Goal: Task Accomplishment & Management: Complete application form

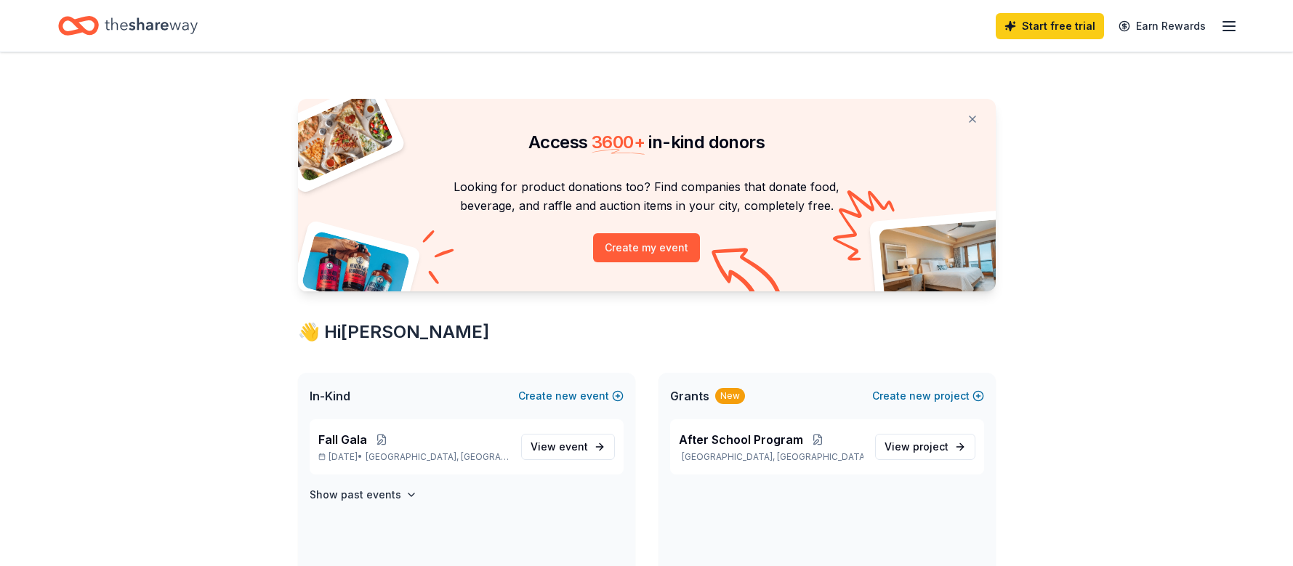
scroll to position [73, 0]
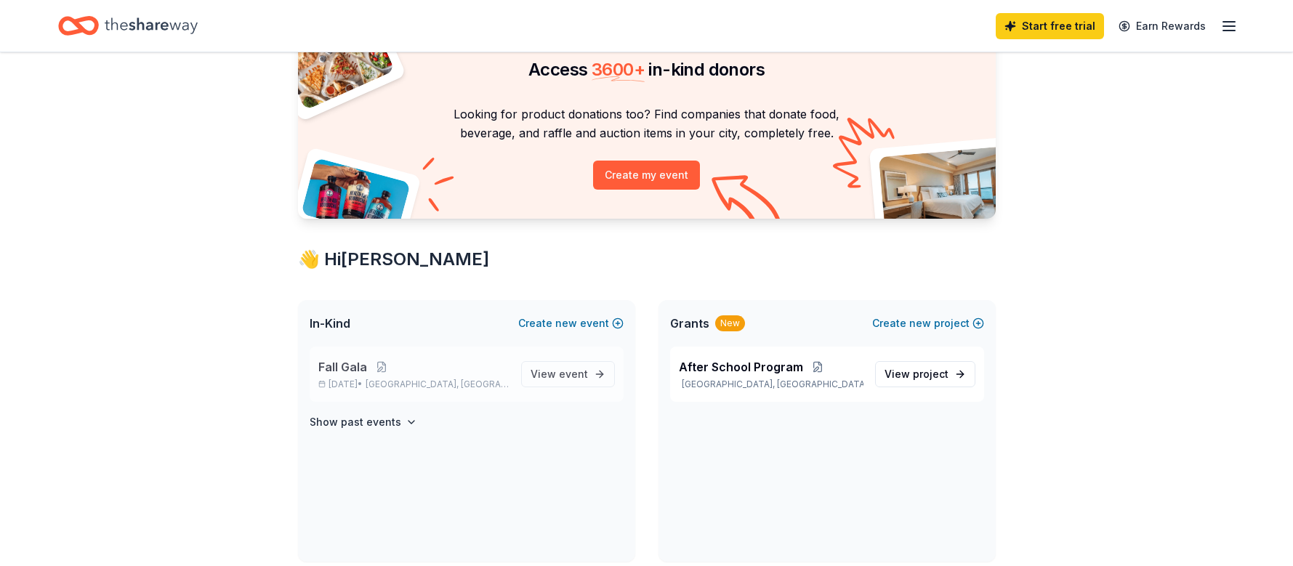
click at [475, 369] on p "Fall Gala" at bounding box center [413, 366] width 191 height 17
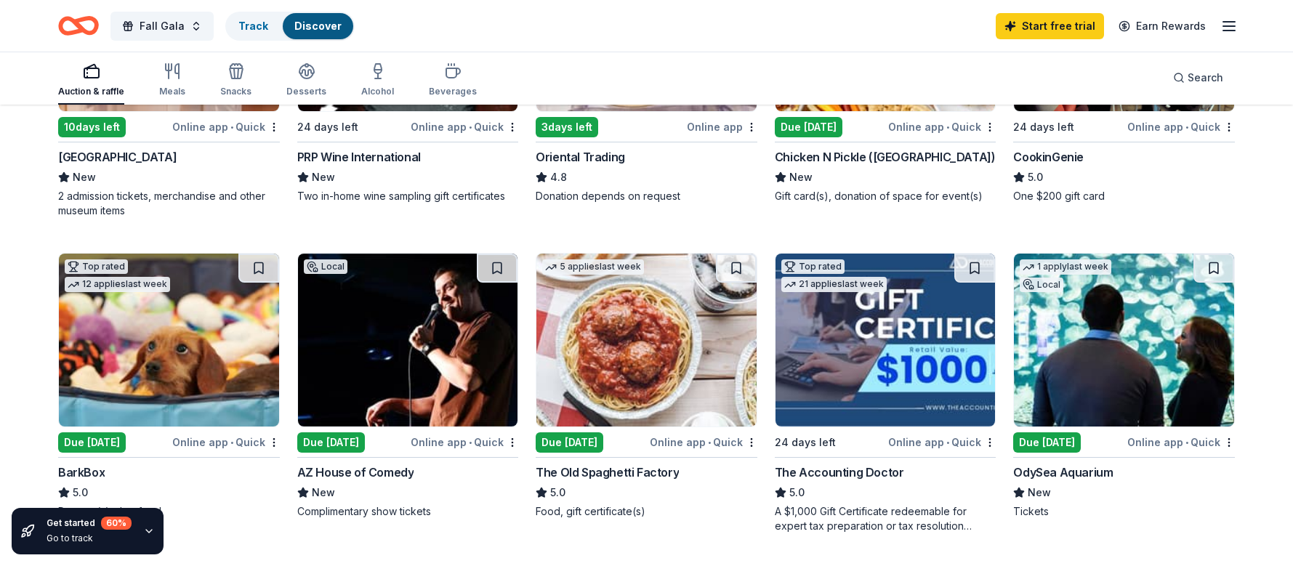
scroll to position [364, 0]
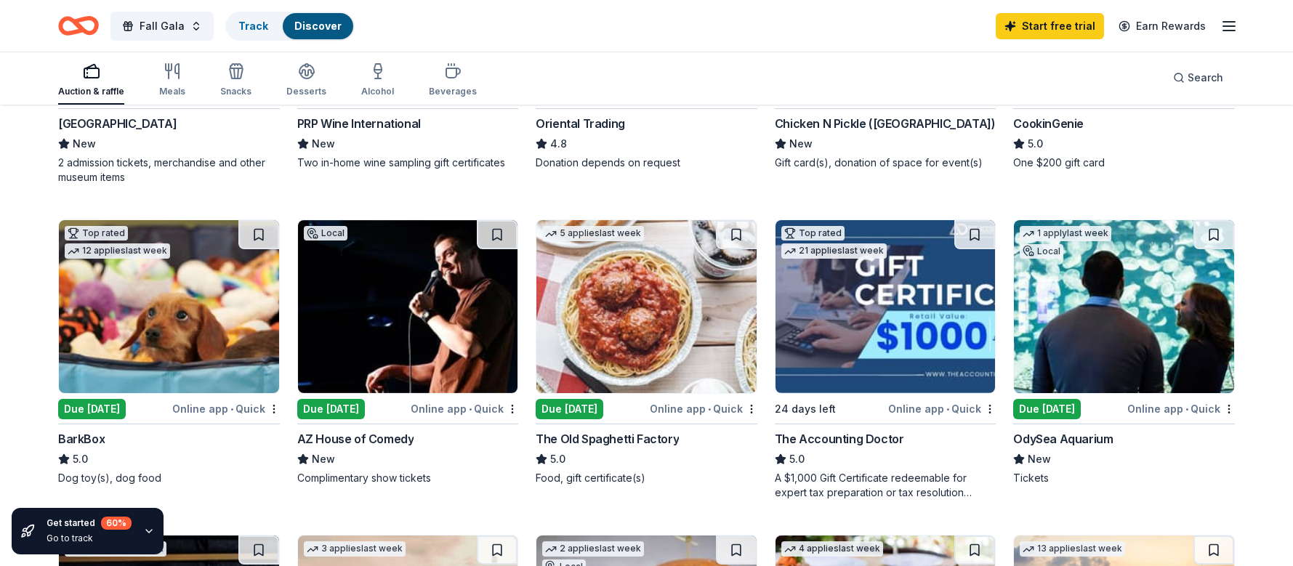
click at [319, 403] on div "Due [DATE]" at bounding box center [331, 409] width 68 height 20
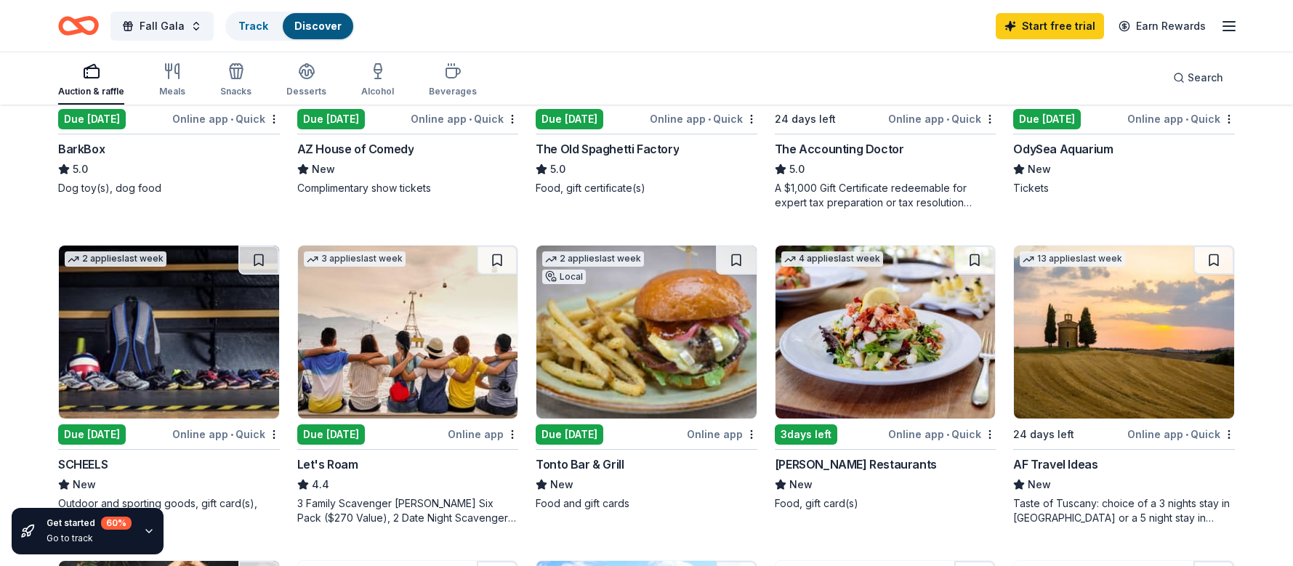
scroll to position [654, 0]
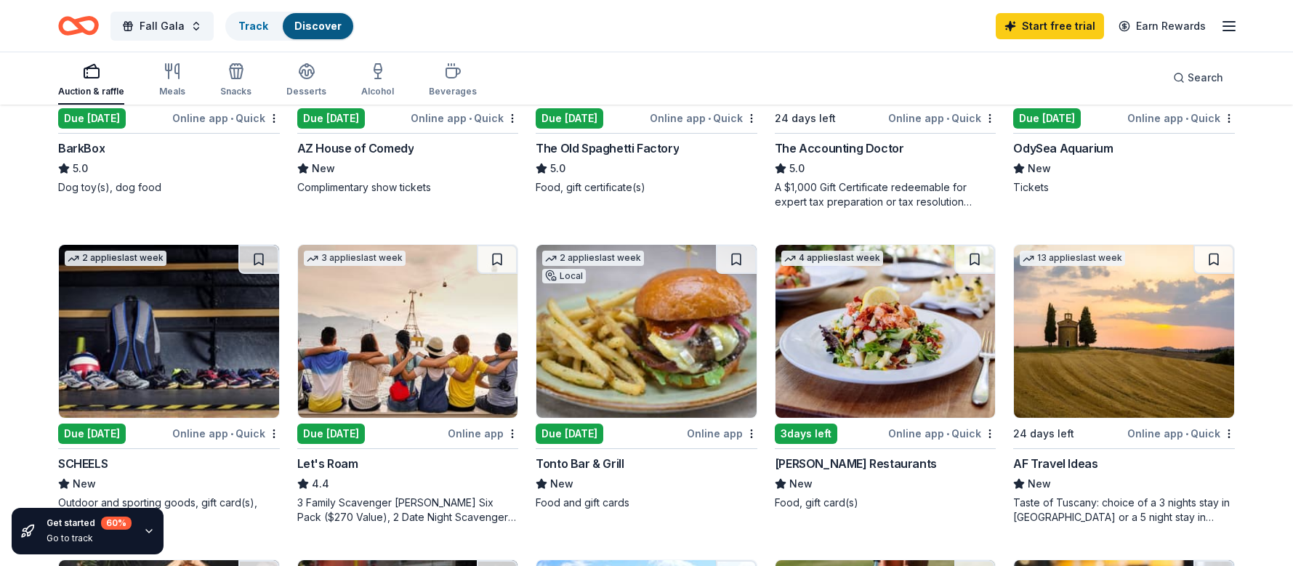
click at [705, 382] on img at bounding box center [647, 331] width 220 height 173
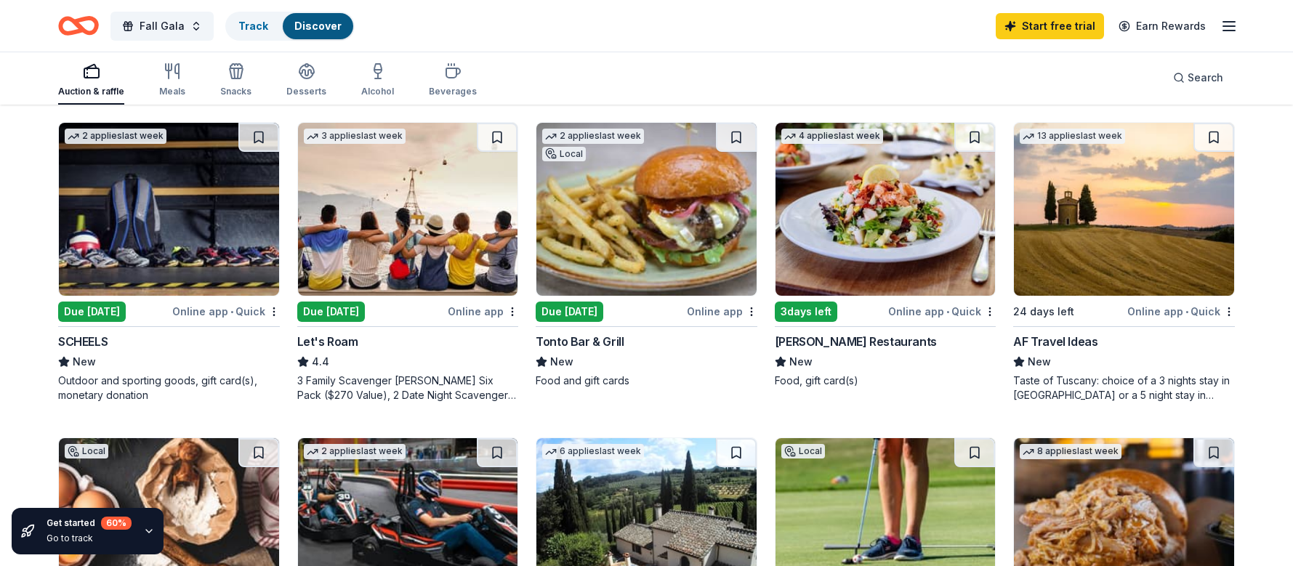
scroll to position [800, 0]
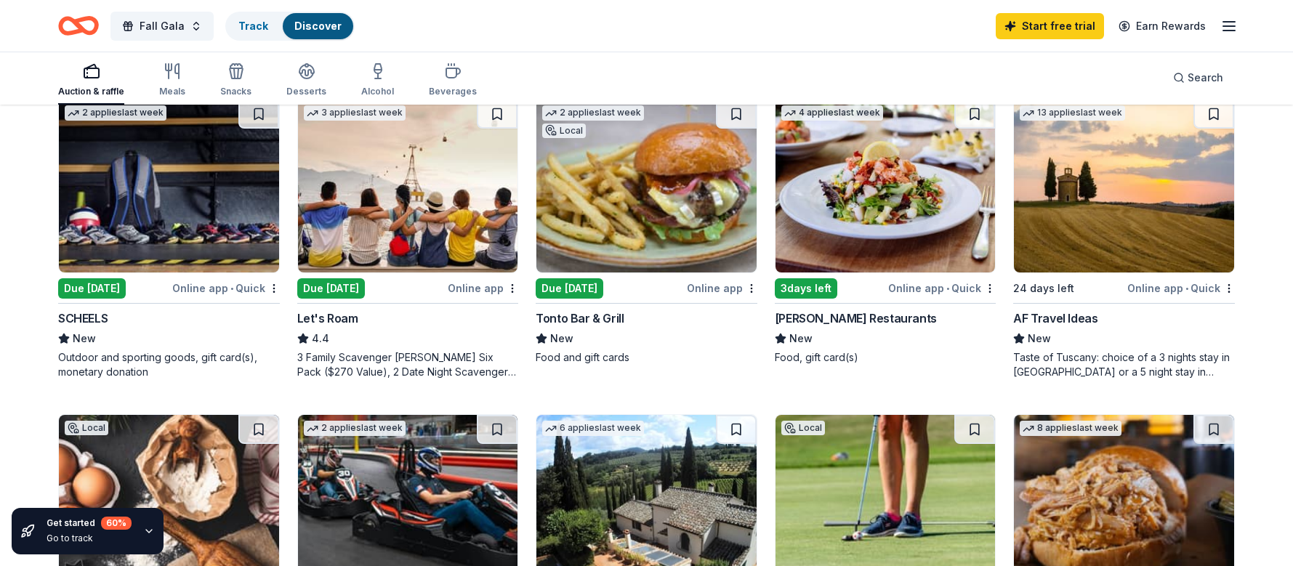
click at [1061, 315] on div "AF Travel Ideas" at bounding box center [1055, 318] width 84 height 17
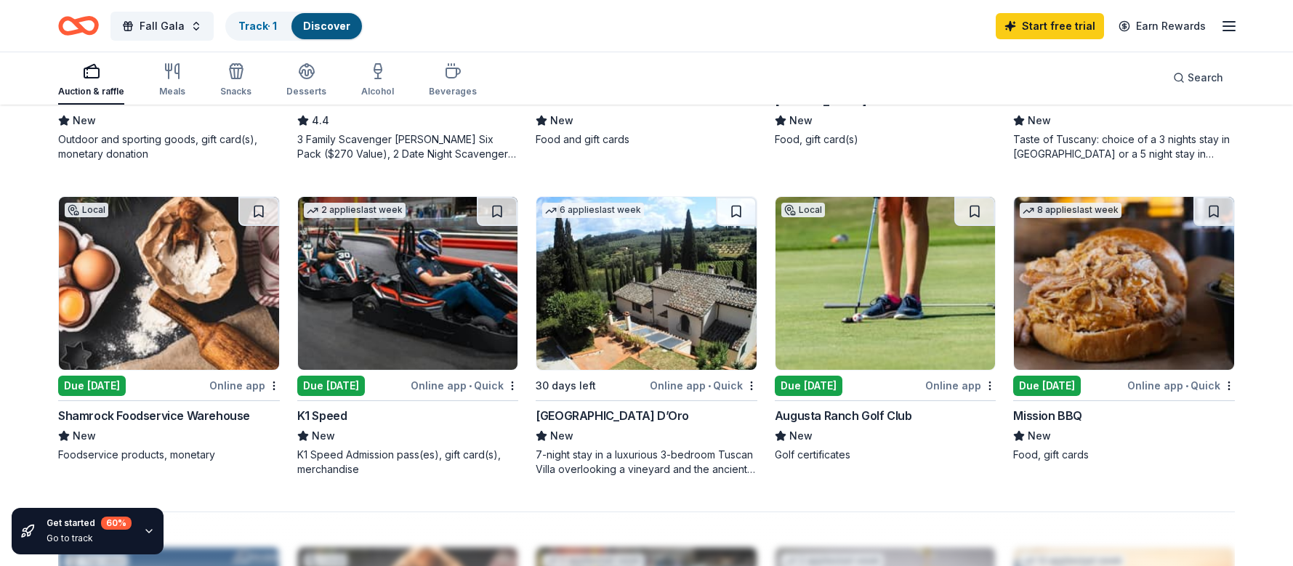
scroll to position [1091, 0]
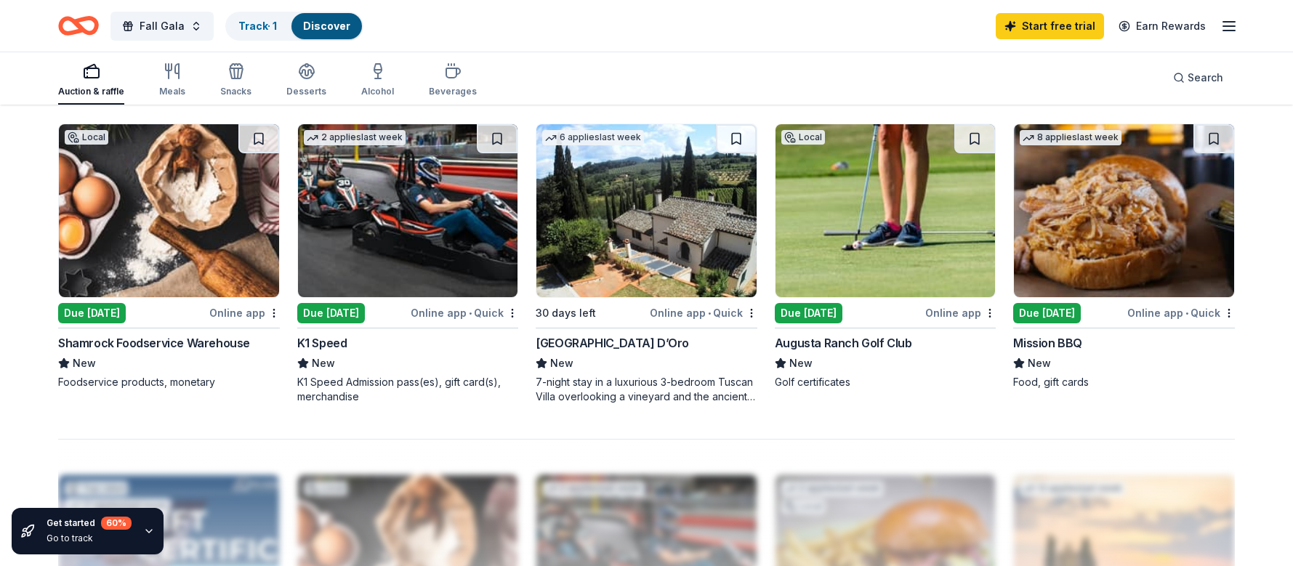
click at [1037, 312] on div "Due [DATE]" at bounding box center [1047, 313] width 68 height 20
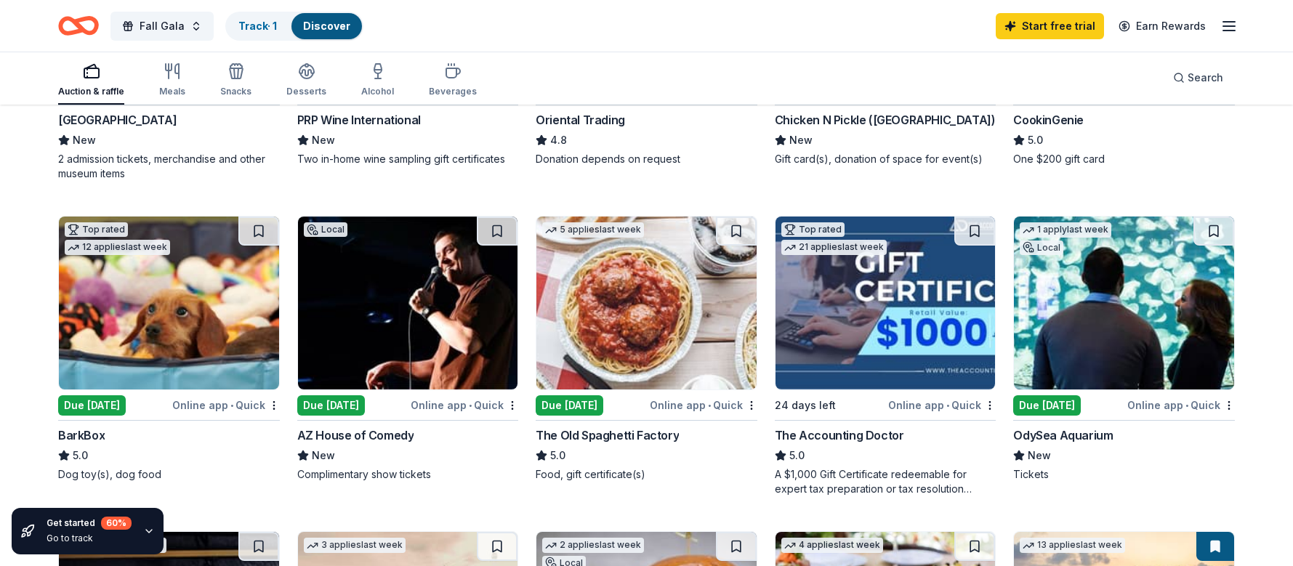
scroll to position [364, 0]
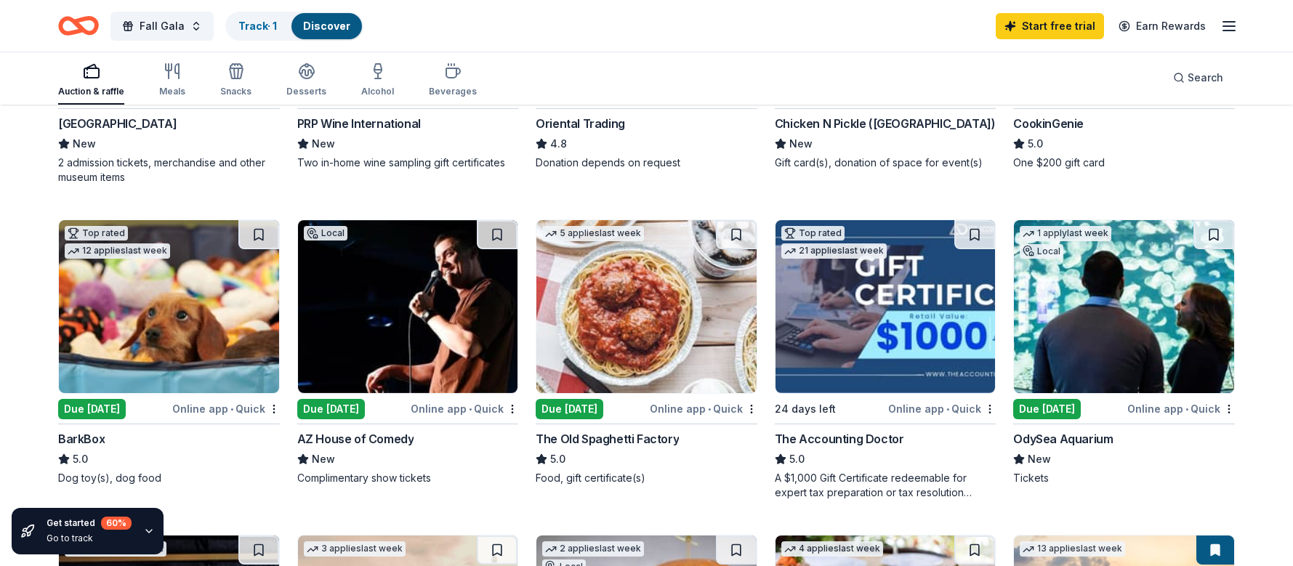
click at [905, 326] on img at bounding box center [886, 306] width 220 height 173
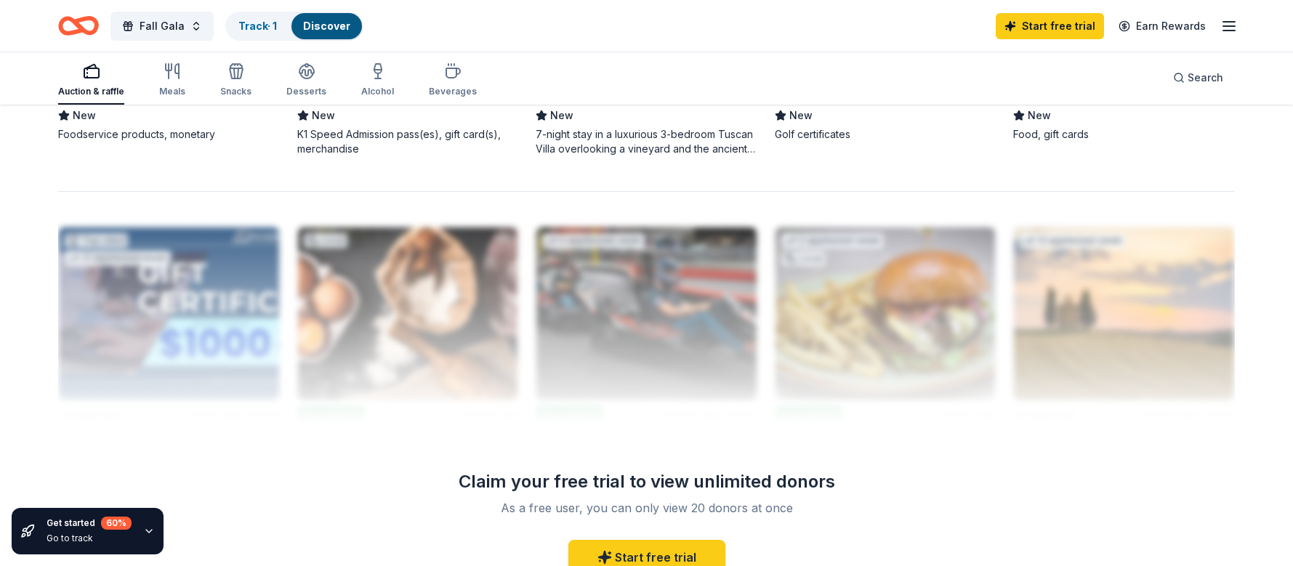
scroll to position [1236, 0]
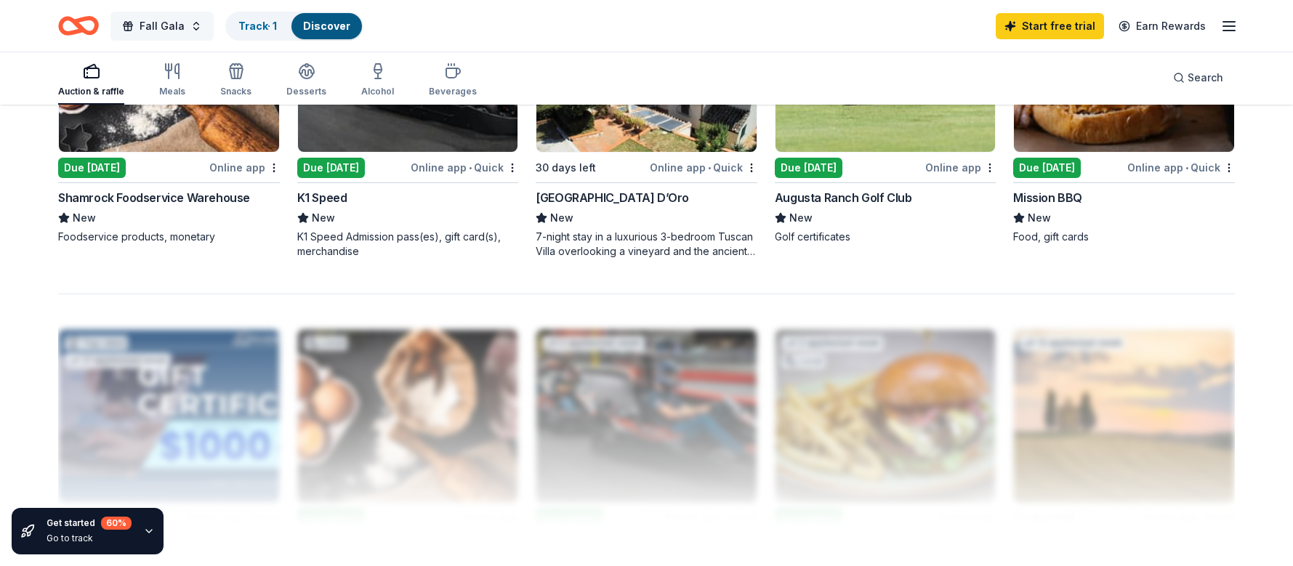
click at [178, 29] on span "Fall Gala" at bounding box center [162, 25] width 45 height 17
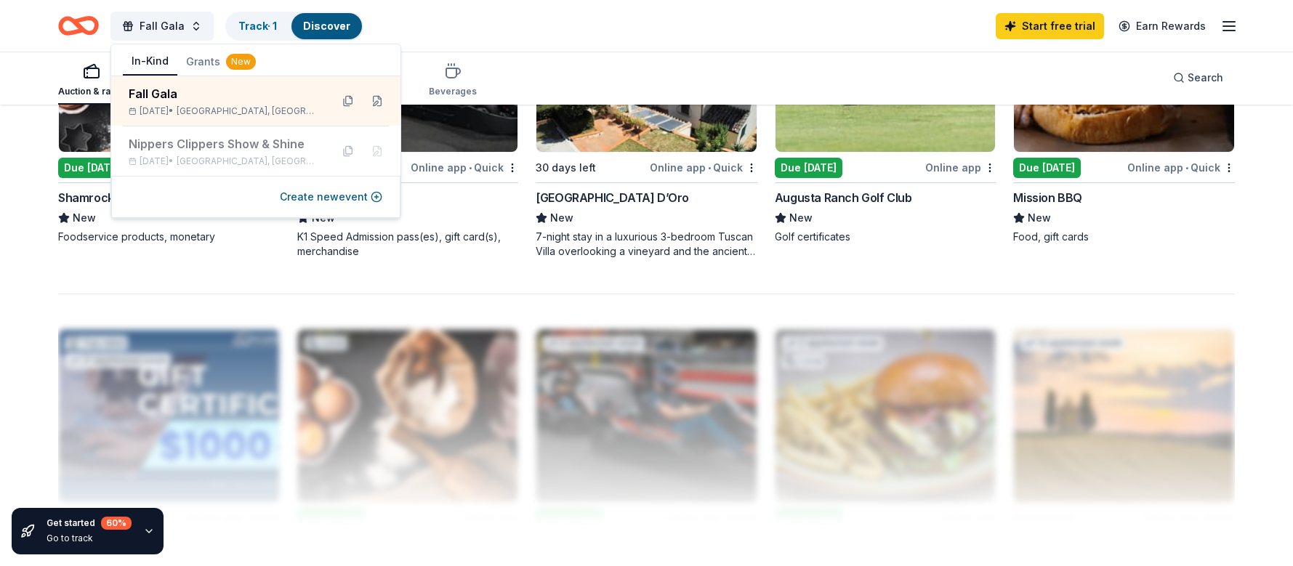
click at [205, 62] on button "Grants New" at bounding box center [220, 62] width 87 height 26
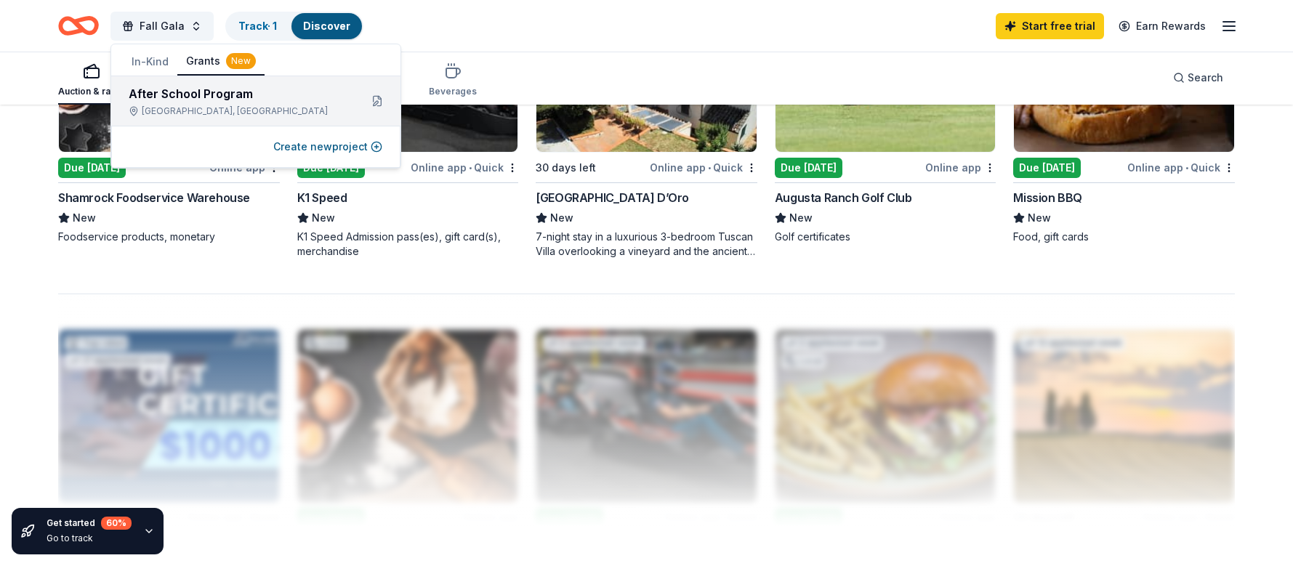
click at [205, 87] on div "After School Program" at bounding box center [239, 93] width 220 height 17
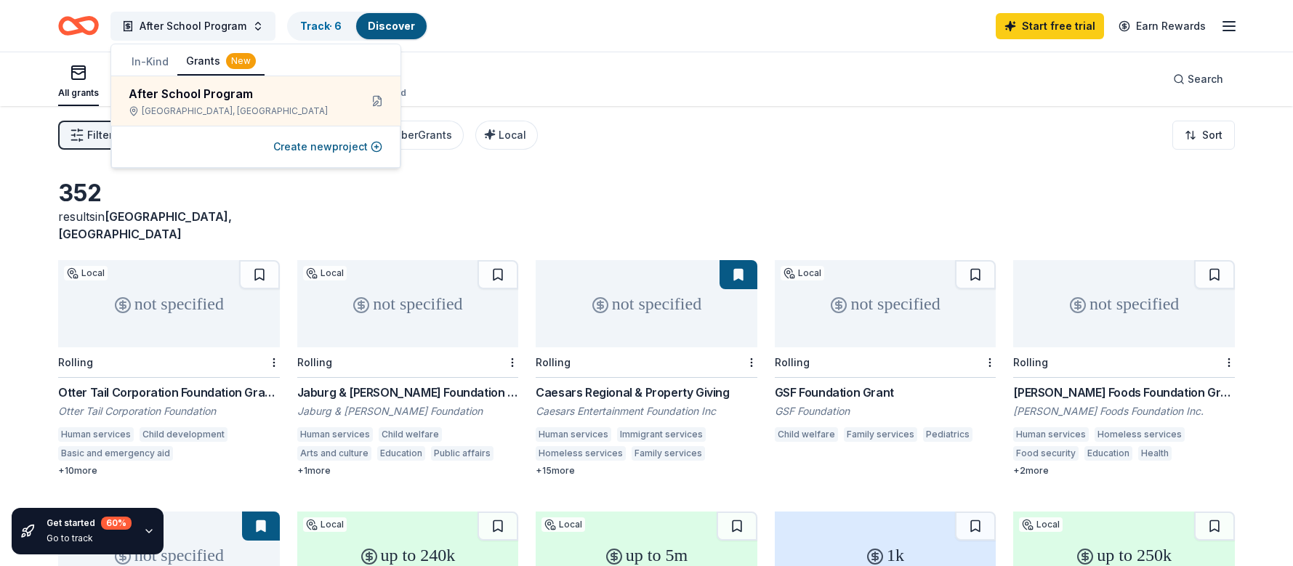
click at [848, 174] on div "352 results in Avondale, AZ not specified Local Rolling Otter Tail Corporation …" at bounding box center [646, 475] width 1293 height 739
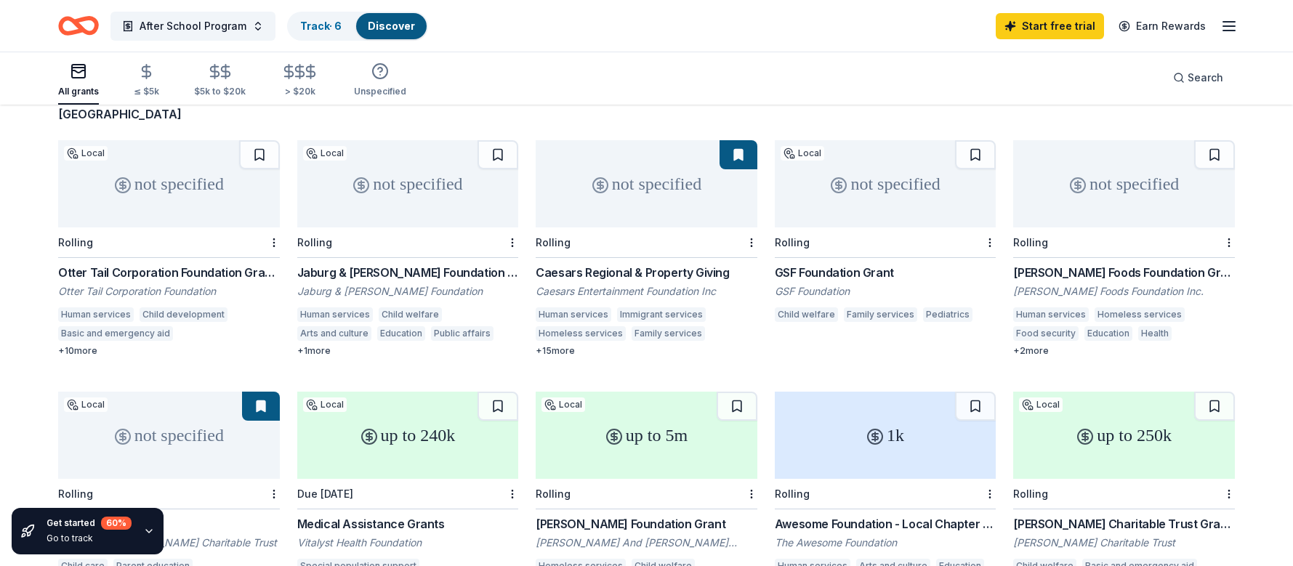
scroll to position [145, 0]
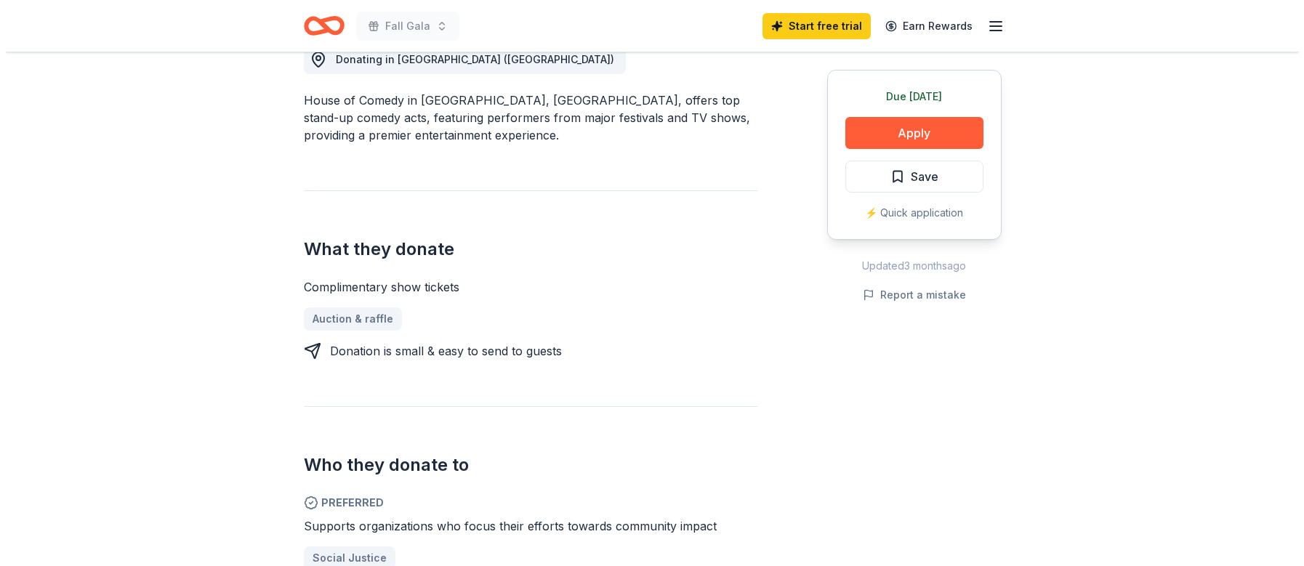
scroll to position [509, 0]
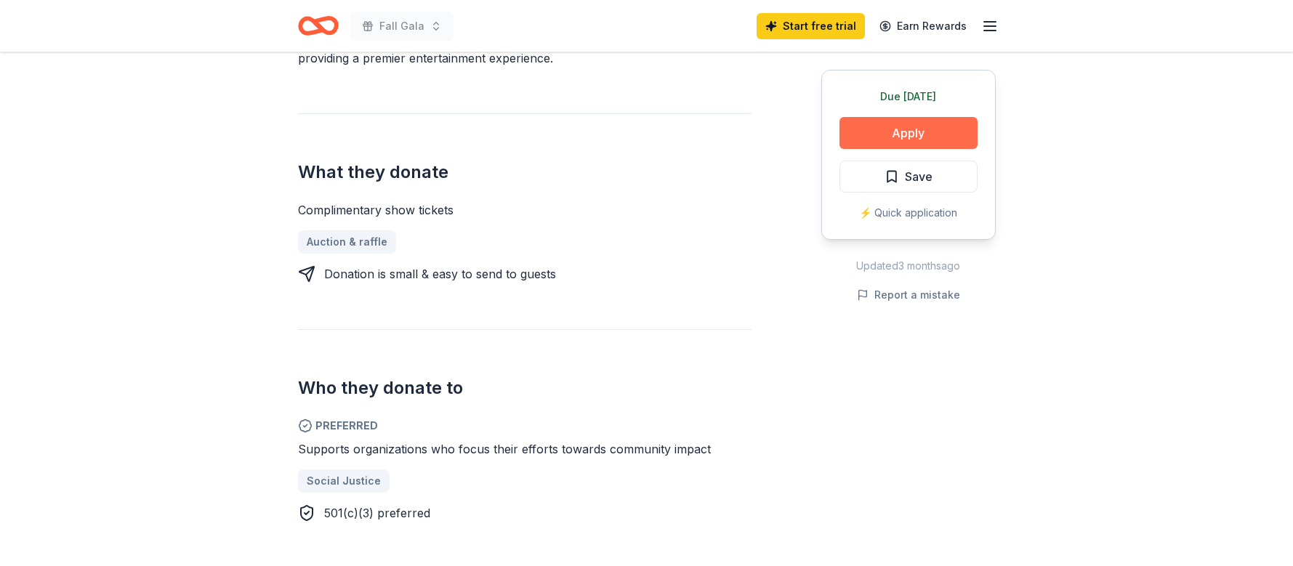
click at [923, 127] on button "Apply" at bounding box center [909, 133] width 138 height 32
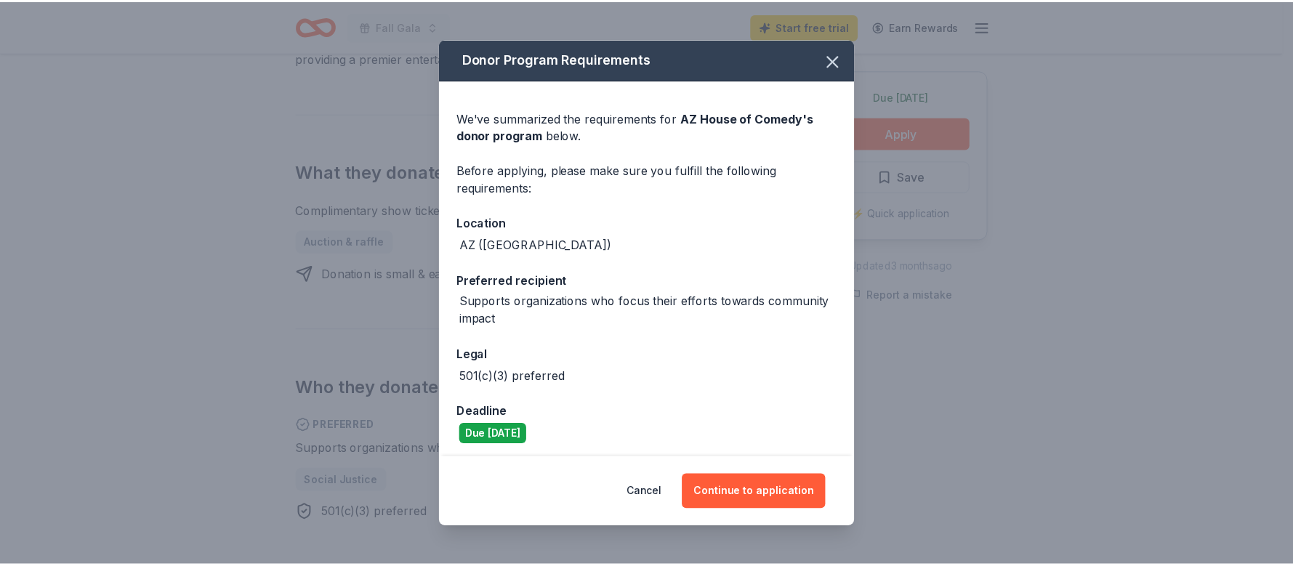
scroll to position [4, 0]
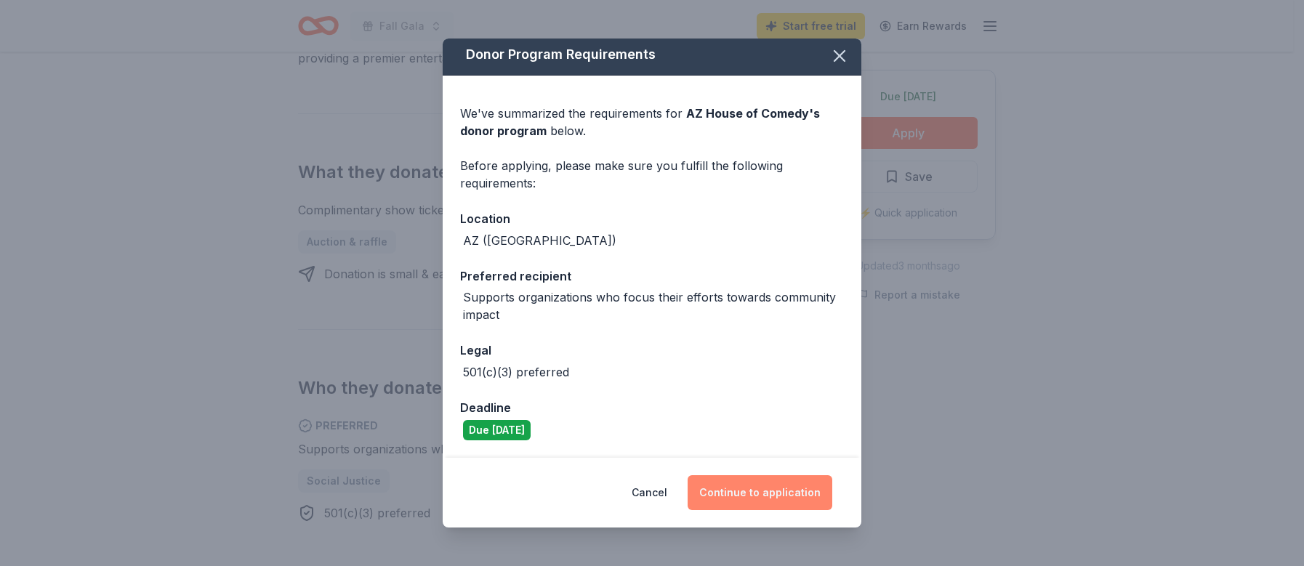
click at [757, 486] on button "Continue to application" at bounding box center [760, 492] width 145 height 35
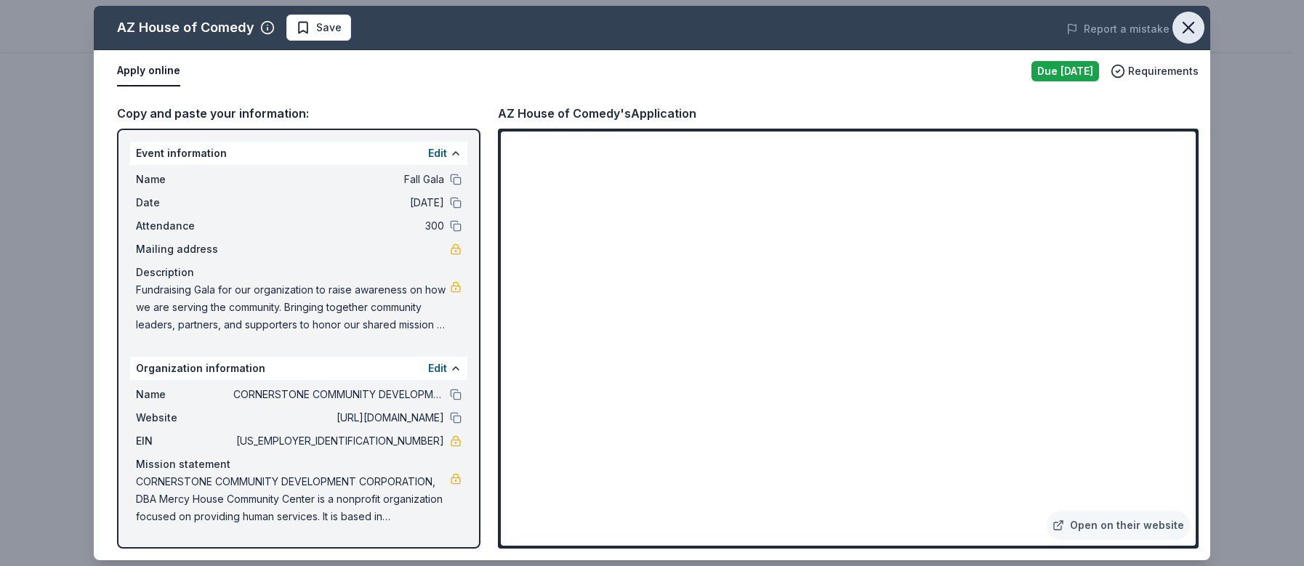
click at [1189, 22] on icon "button" at bounding box center [1189, 27] width 20 height 20
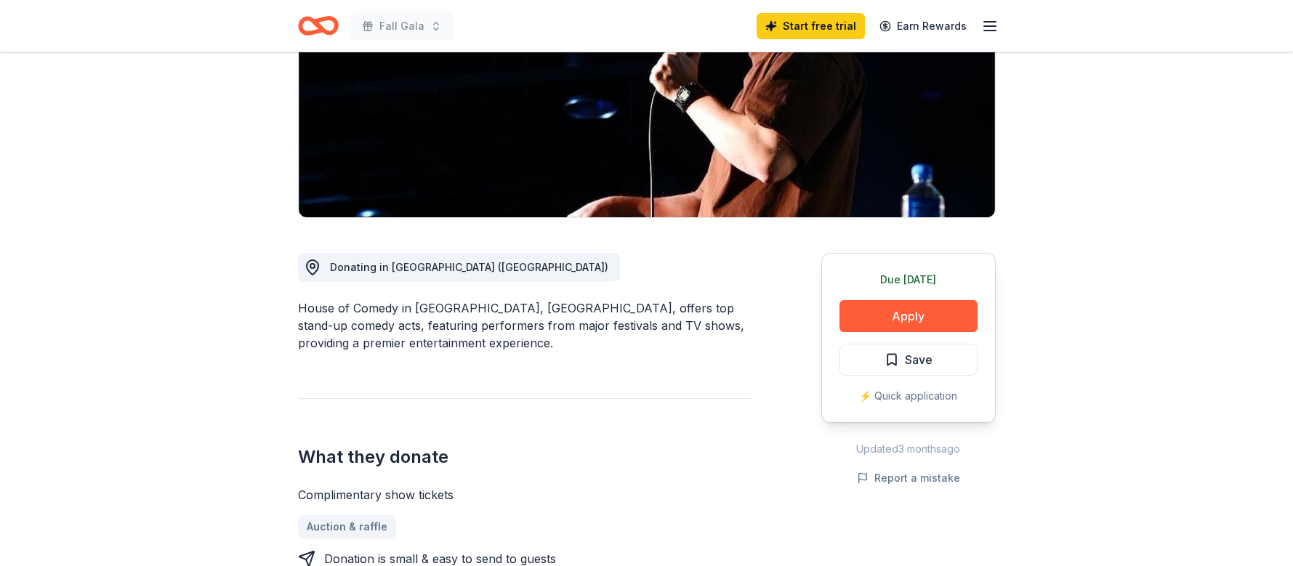
scroll to position [218, 0]
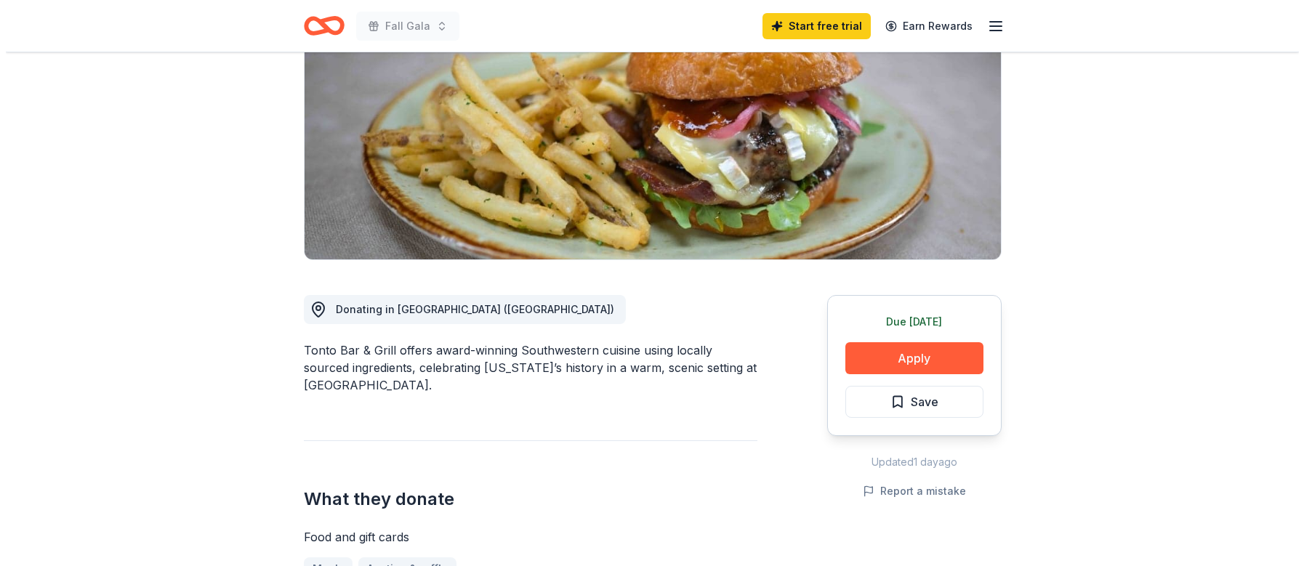
scroll to position [218, 0]
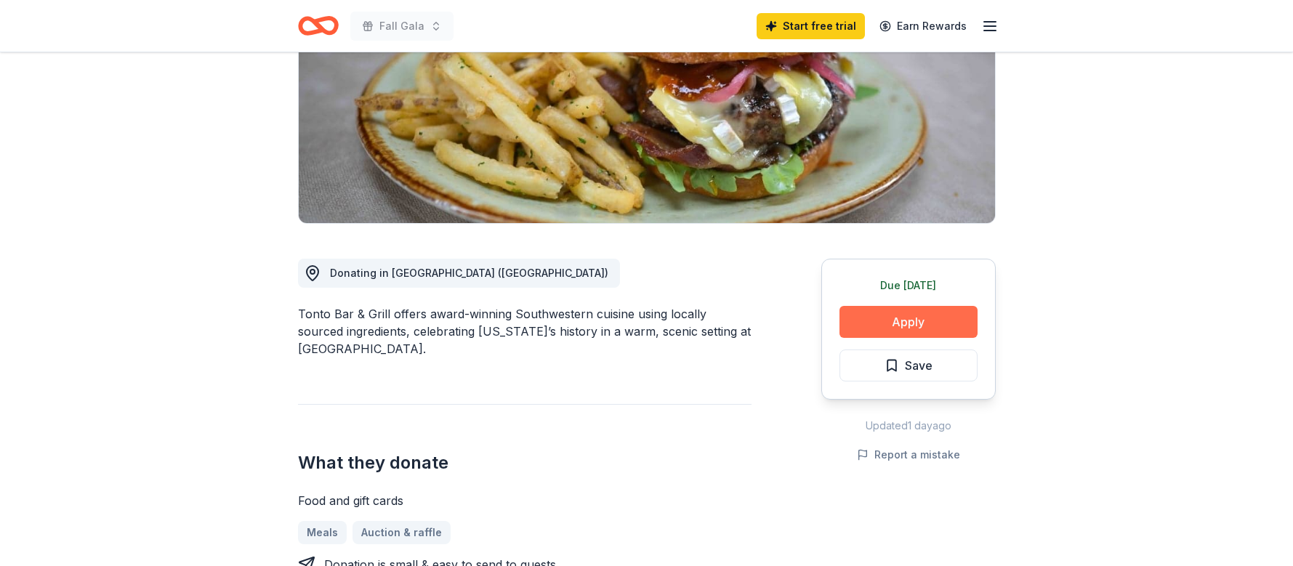
click at [923, 327] on button "Apply" at bounding box center [909, 322] width 138 height 32
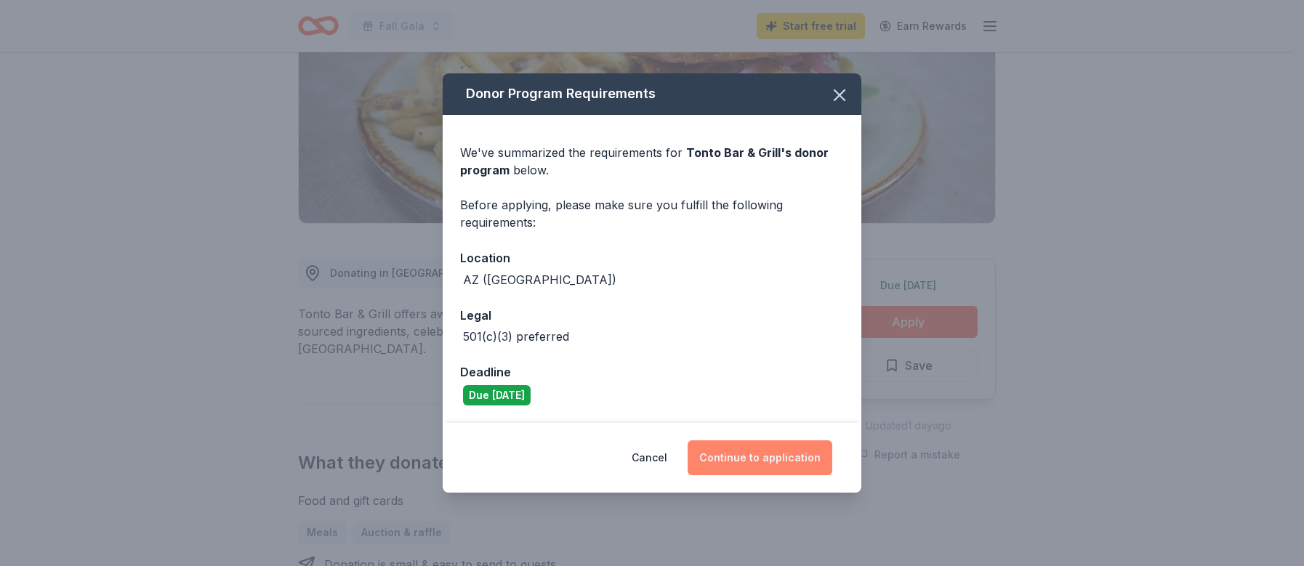
click at [739, 451] on button "Continue to application" at bounding box center [760, 458] width 145 height 35
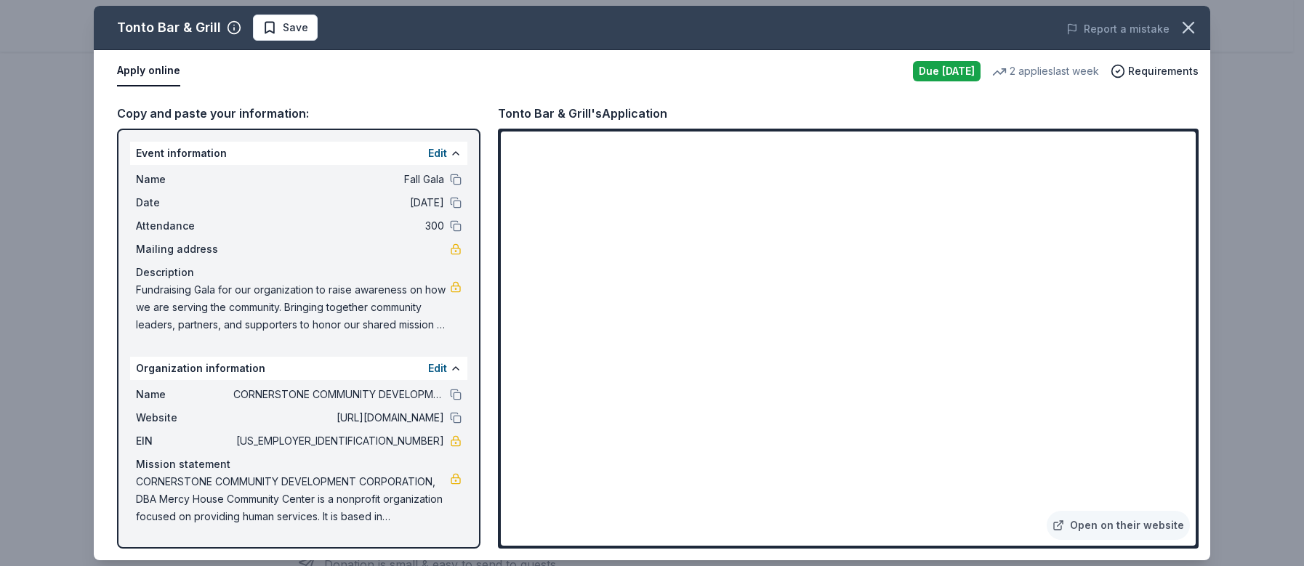
click at [161, 71] on button "Apply online" at bounding box center [148, 71] width 63 height 31
click at [458, 204] on button at bounding box center [456, 203] width 12 height 12
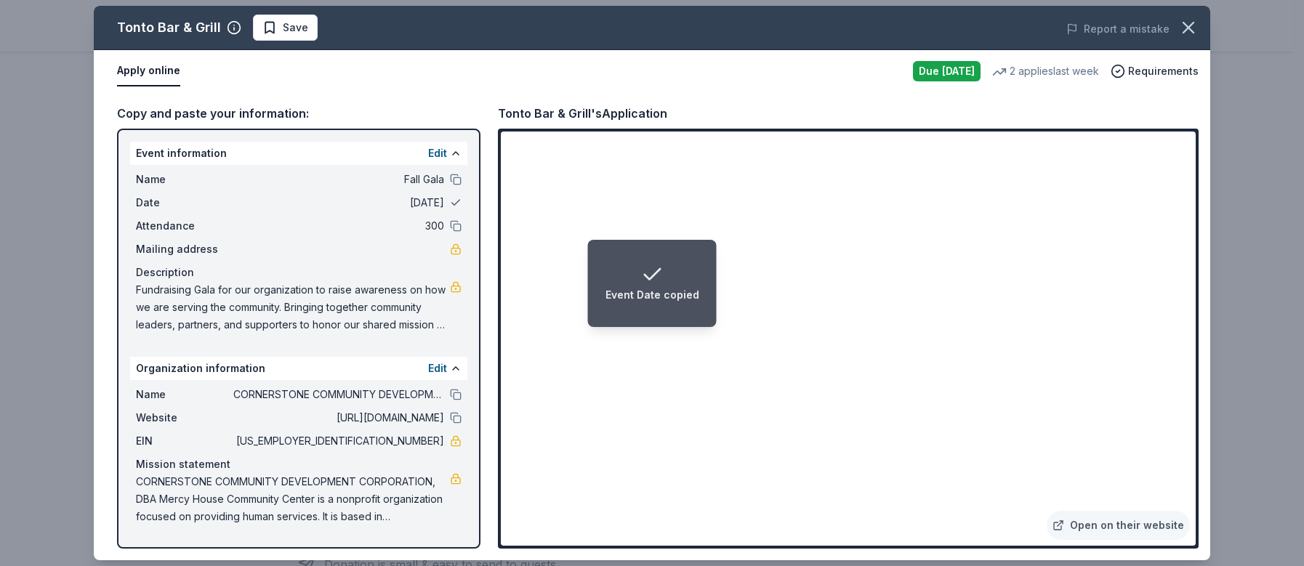
click at [457, 201] on button at bounding box center [456, 203] width 12 height 12
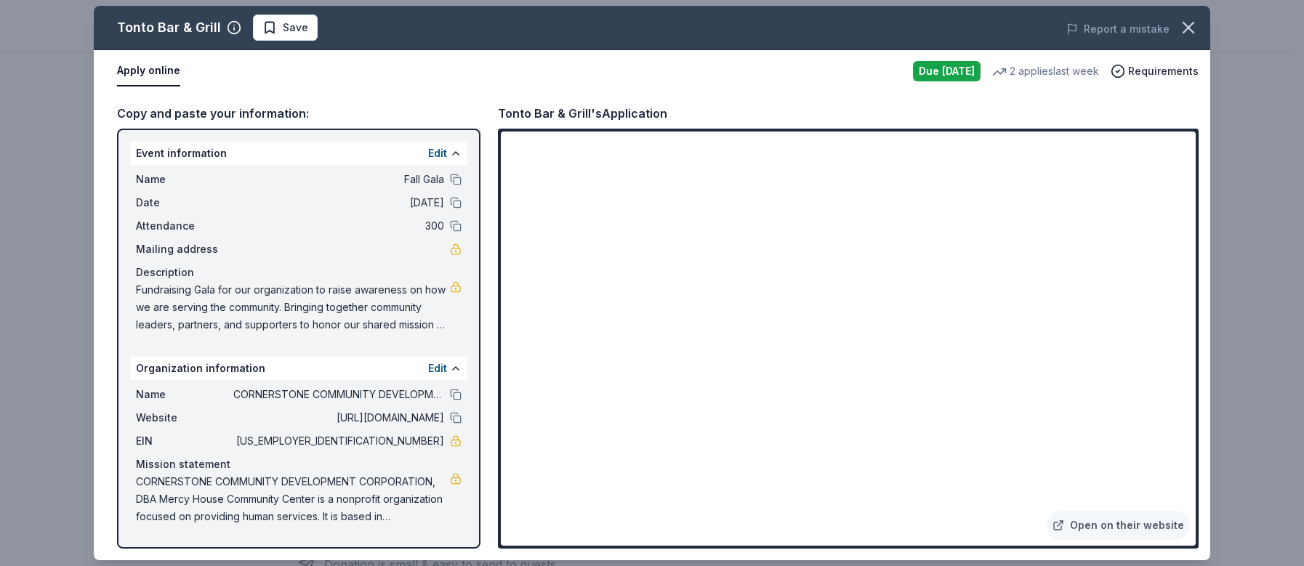
click at [637, 106] on div "Tonto Bar & Grill's Application" at bounding box center [582, 113] width 169 height 19
click at [1109, 528] on link "Open on their website" at bounding box center [1118, 525] width 143 height 29
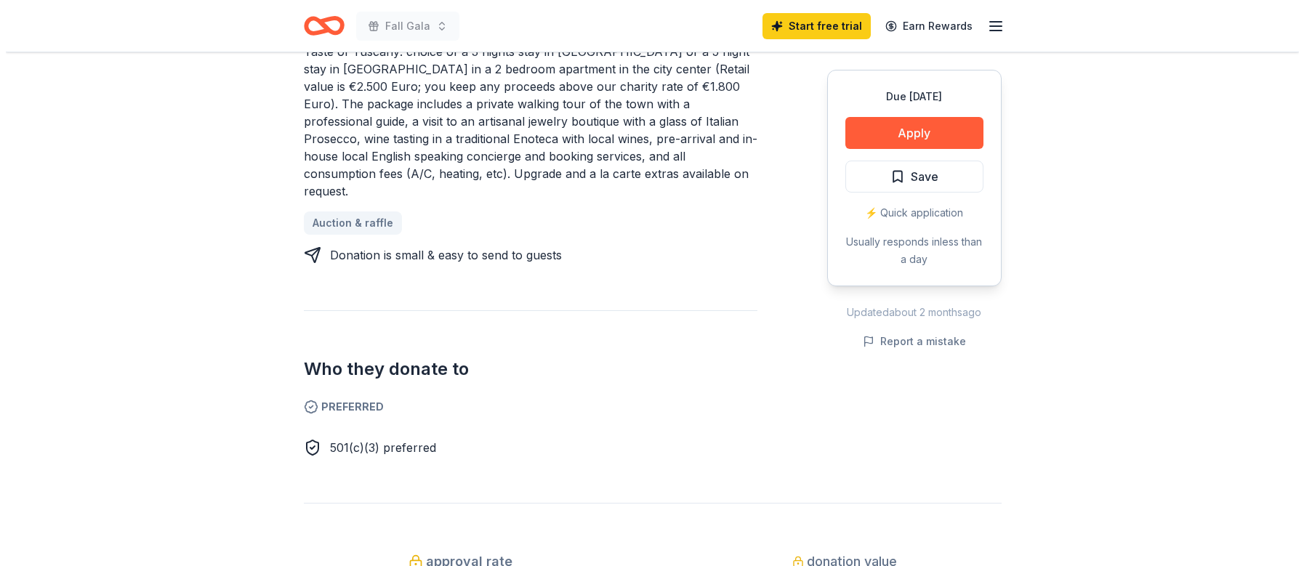
scroll to position [654, 0]
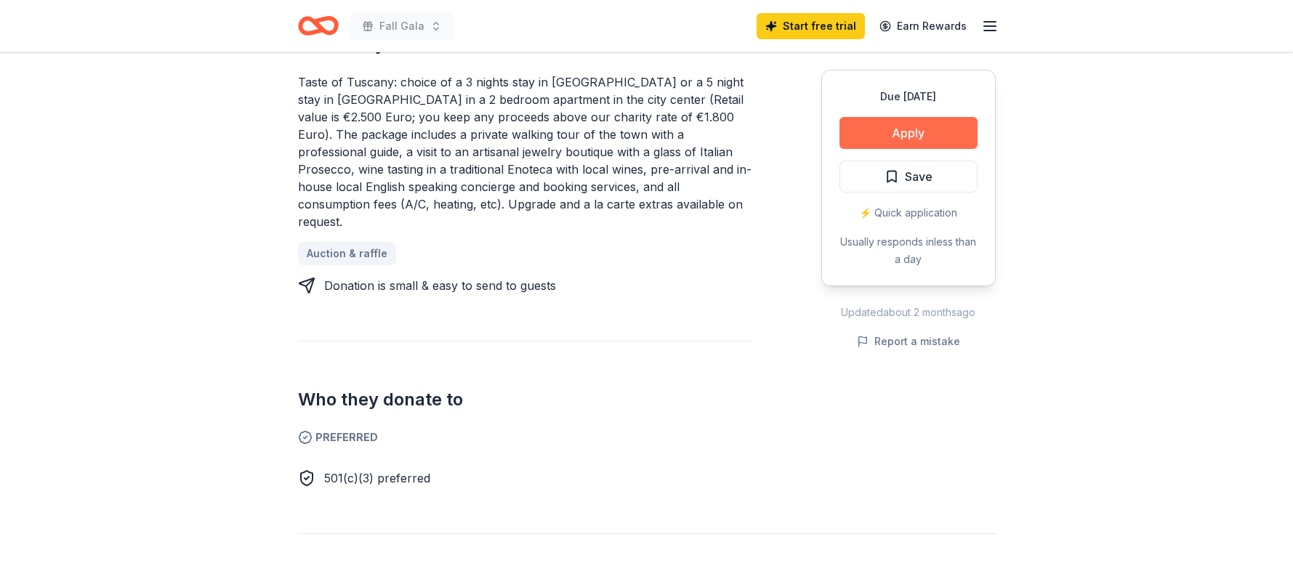
click at [933, 136] on button "Apply" at bounding box center [909, 133] width 138 height 32
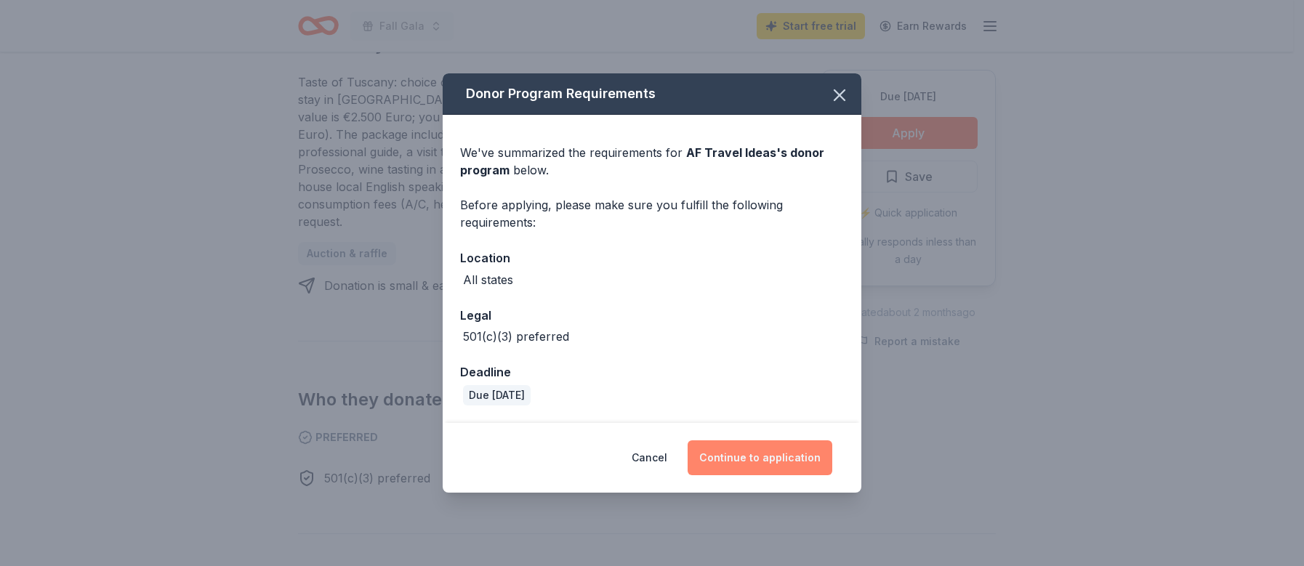
click at [792, 450] on button "Continue to application" at bounding box center [760, 458] width 145 height 35
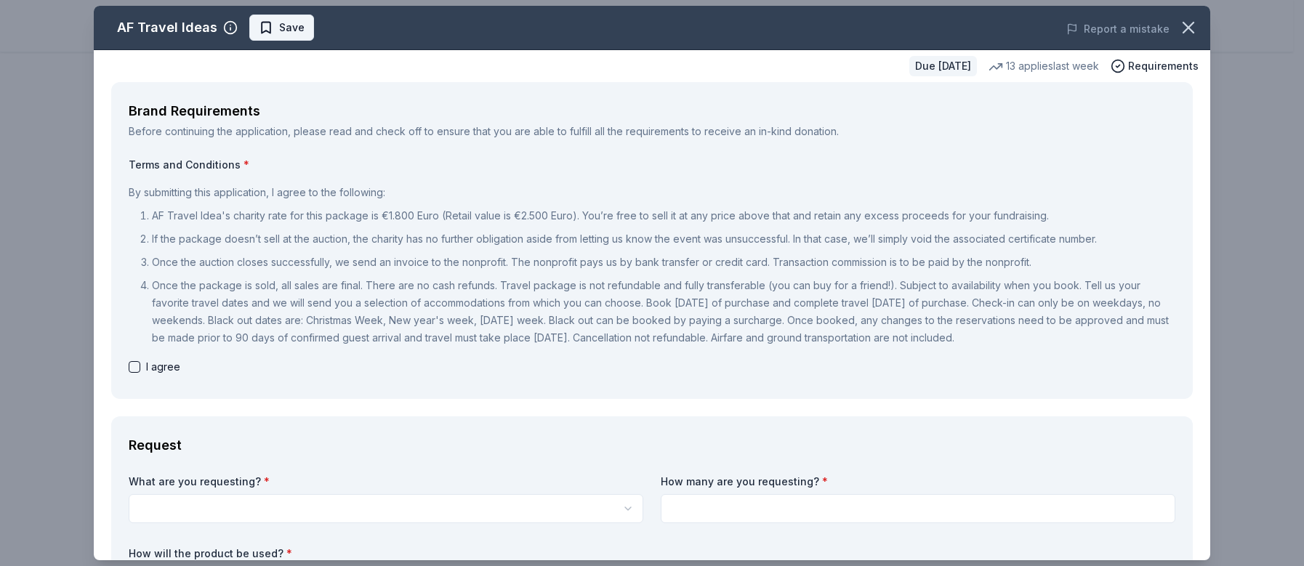
click at [281, 28] on span "Save" at bounding box center [291, 27] width 25 height 17
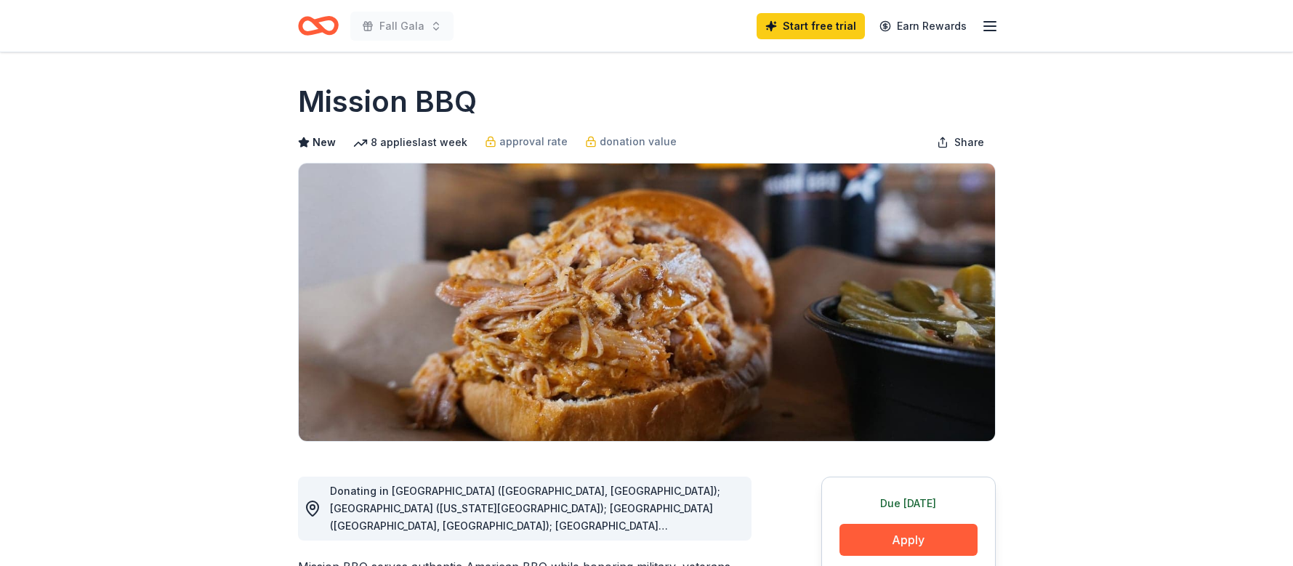
drag, startPoint x: 498, startPoint y: 97, endPoint x: 324, endPoint y: 105, distance: 174.0
click at [324, 105] on div "Mission BBQ" at bounding box center [647, 101] width 698 height 41
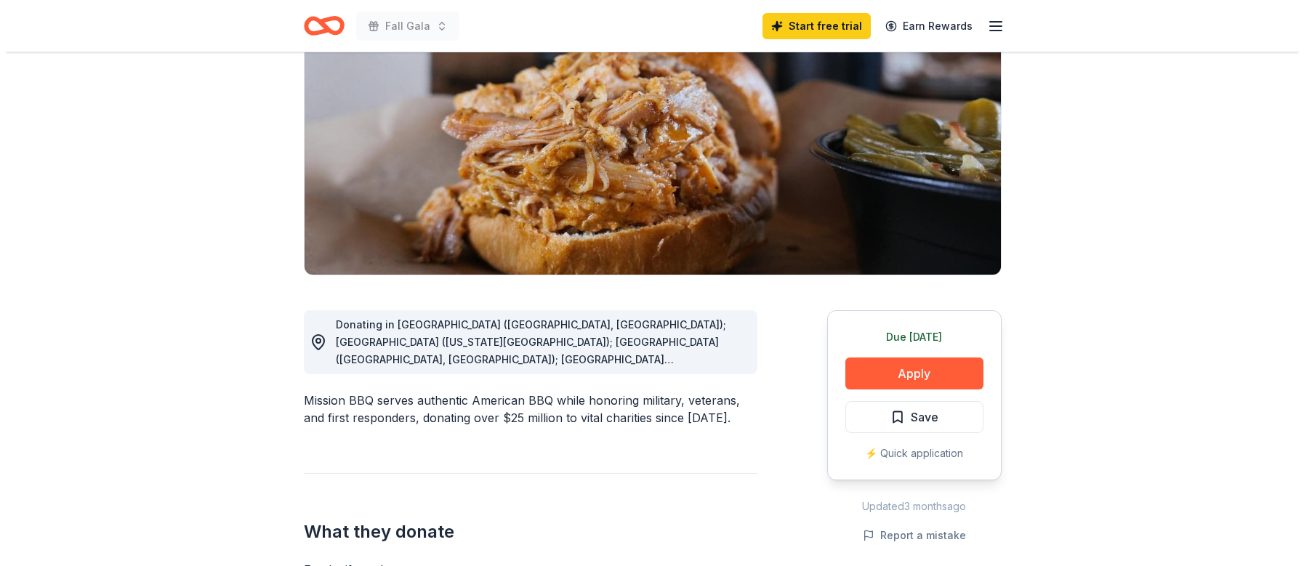
scroll to position [218, 0]
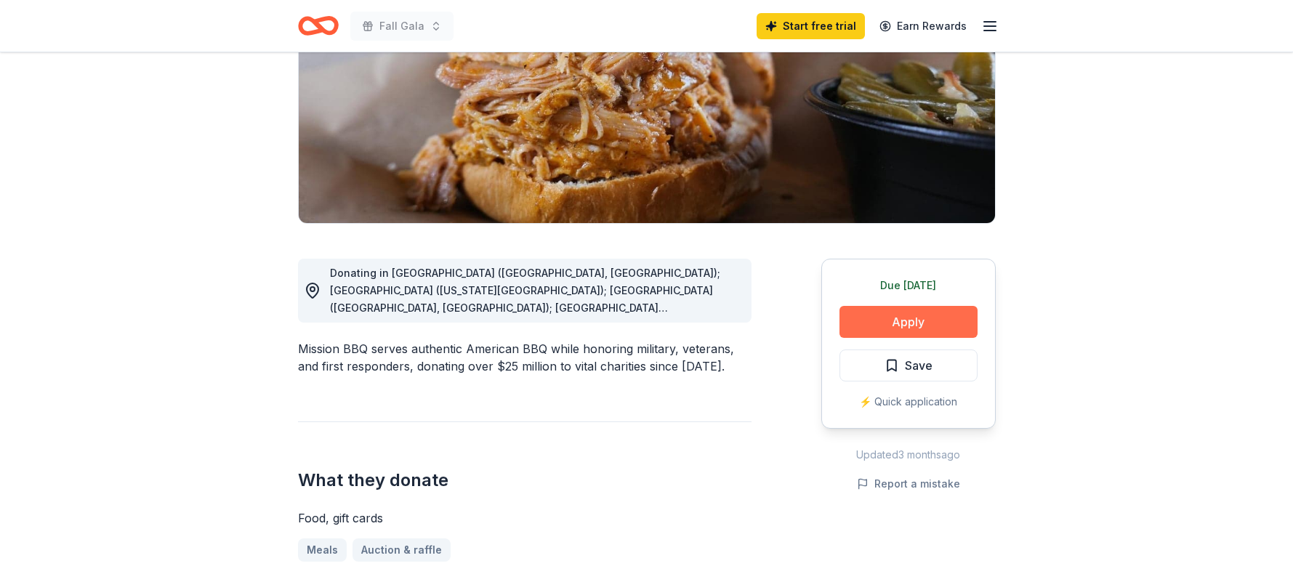
click at [891, 315] on button "Apply" at bounding box center [909, 322] width 138 height 32
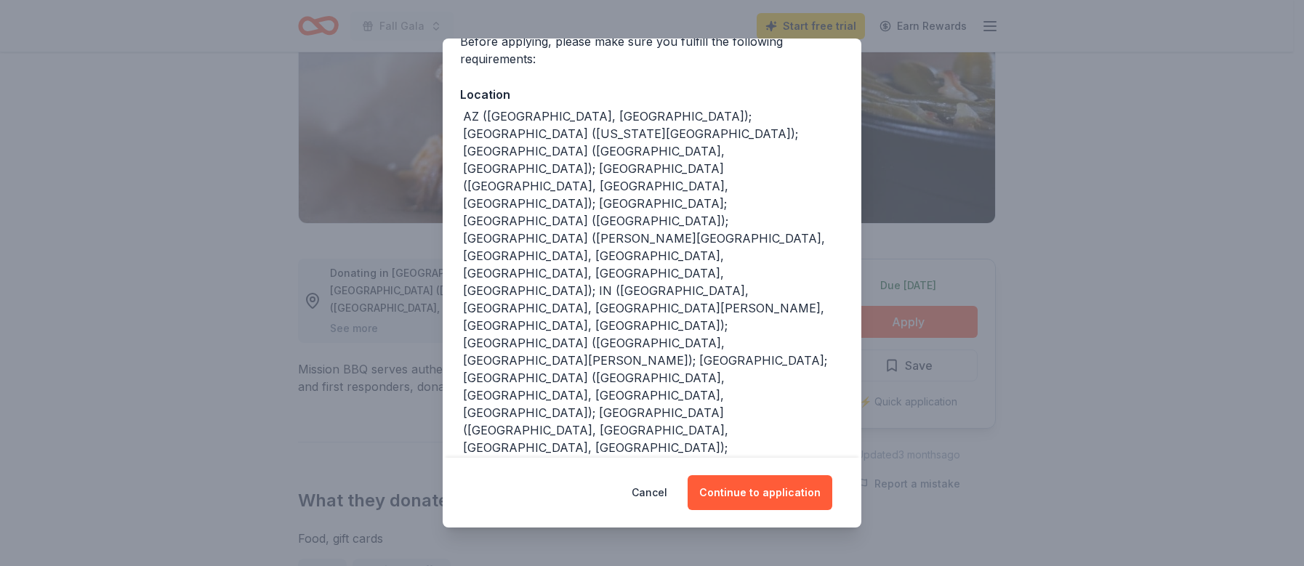
scroll to position [140, 0]
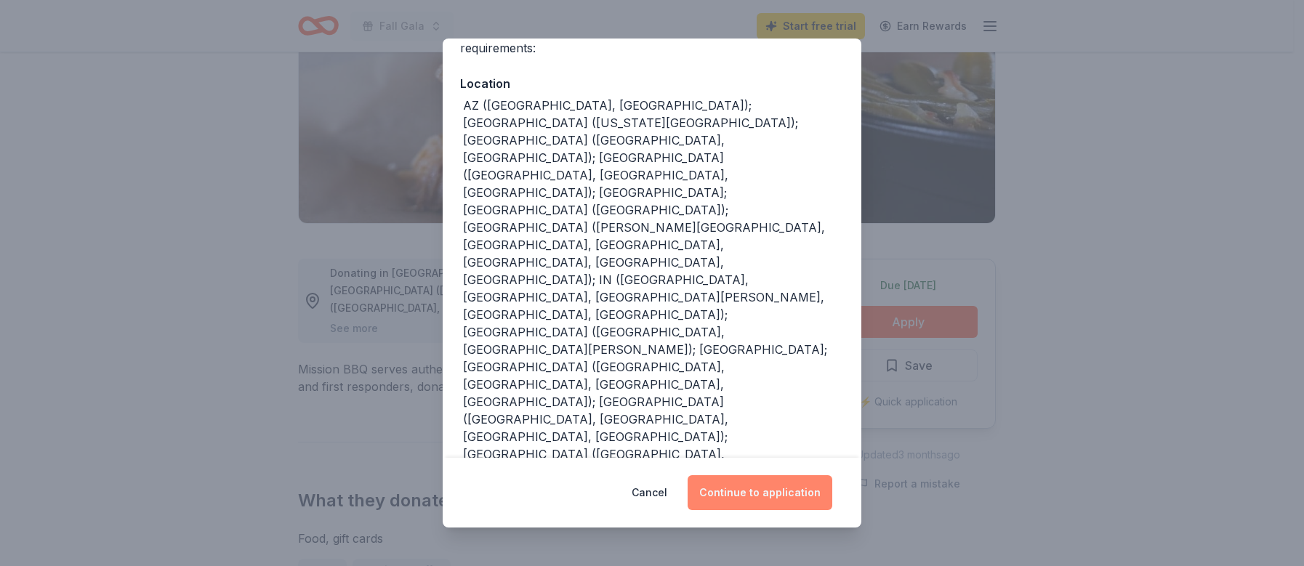
click at [794, 493] on button "Continue to application" at bounding box center [760, 492] width 145 height 35
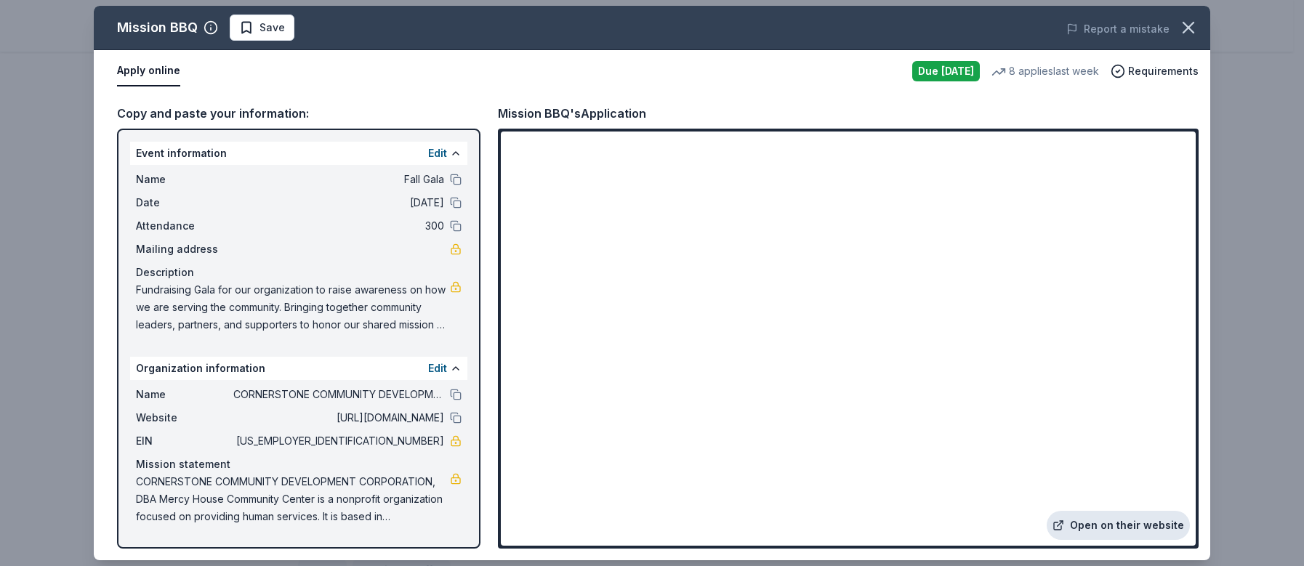
click at [1154, 520] on link "Open on their website" at bounding box center [1118, 525] width 143 height 29
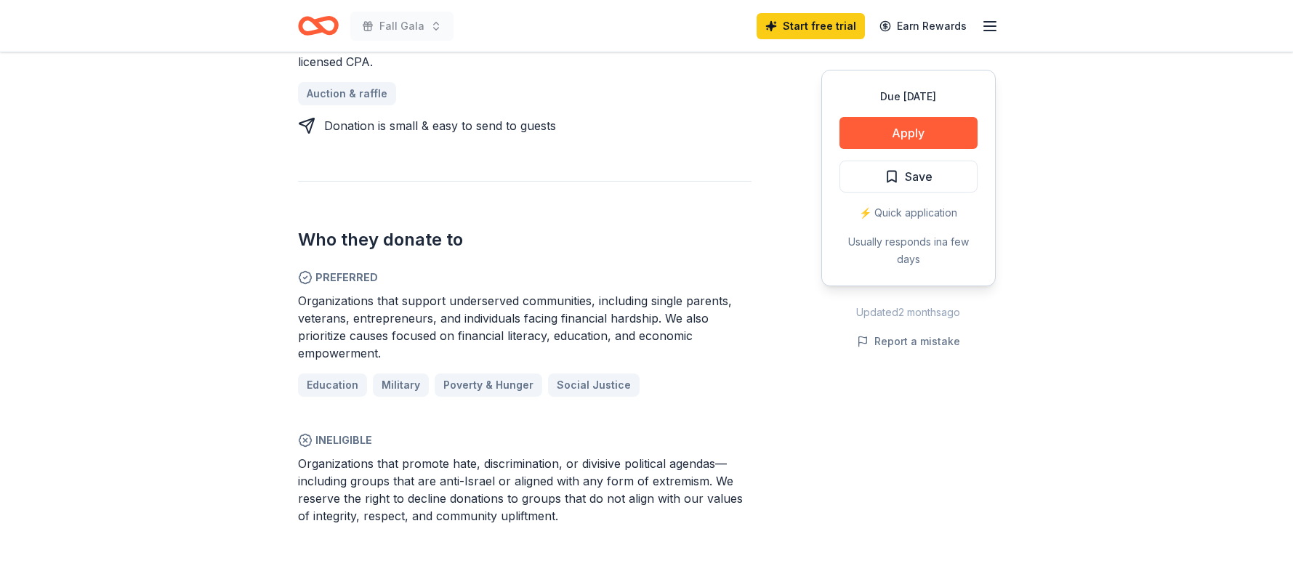
scroll to position [872, 0]
